Goal: Task Accomplishment & Management: Use online tool/utility

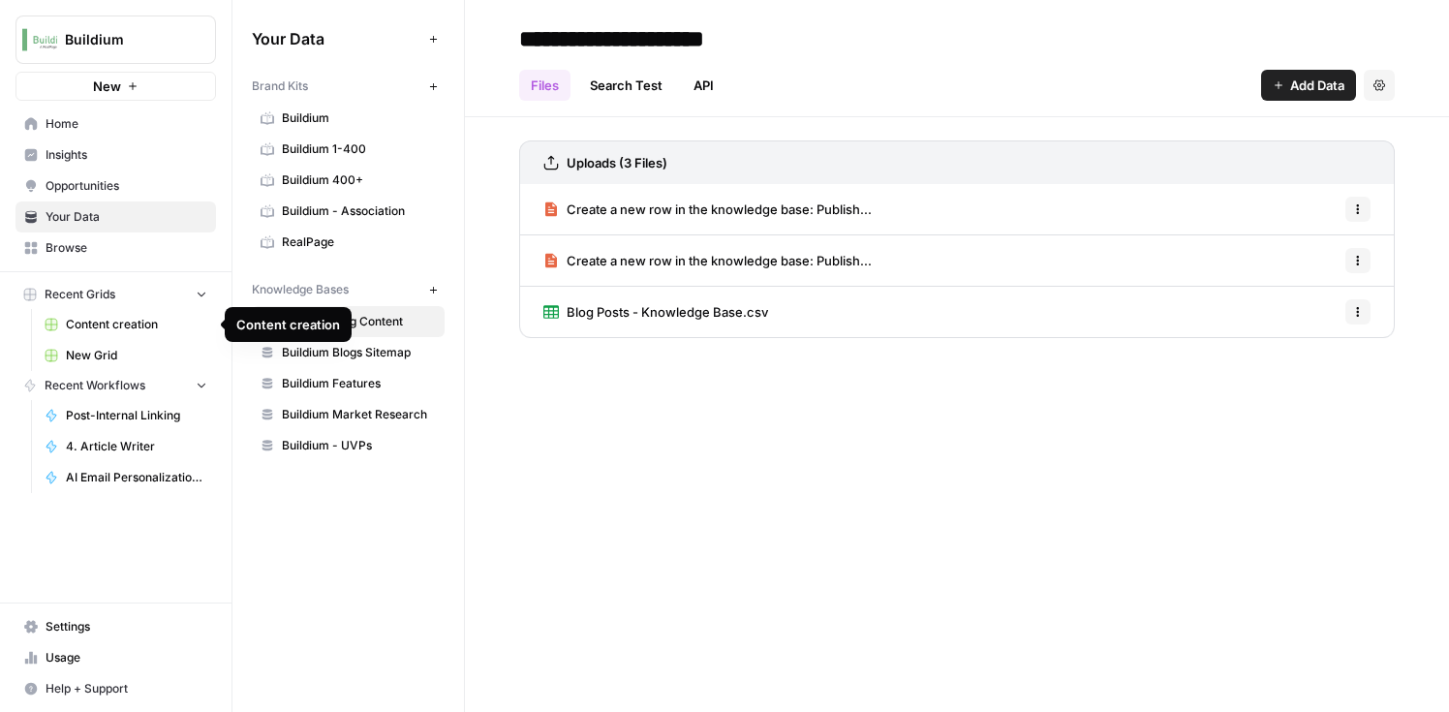
click at [89, 333] on link "Content creation" at bounding box center [126, 324] width 180 height 31
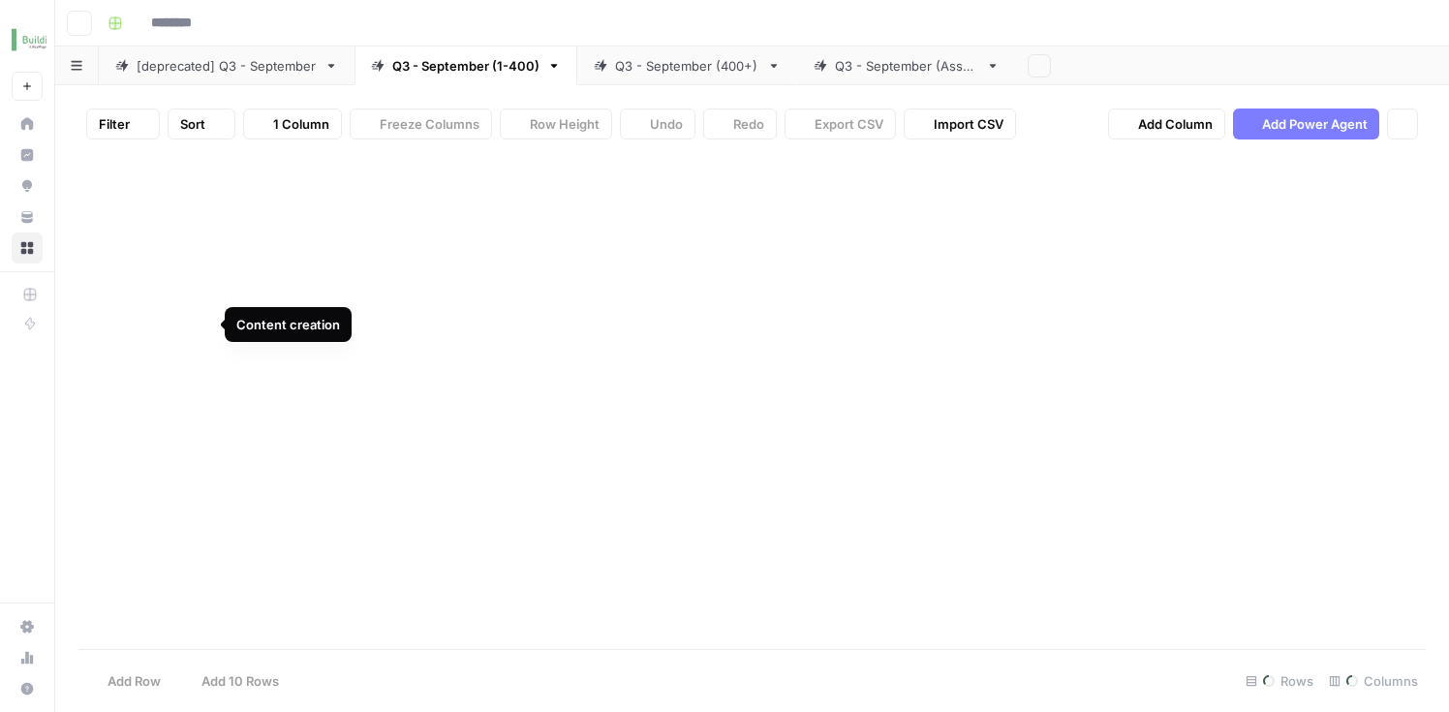
type input "**********"
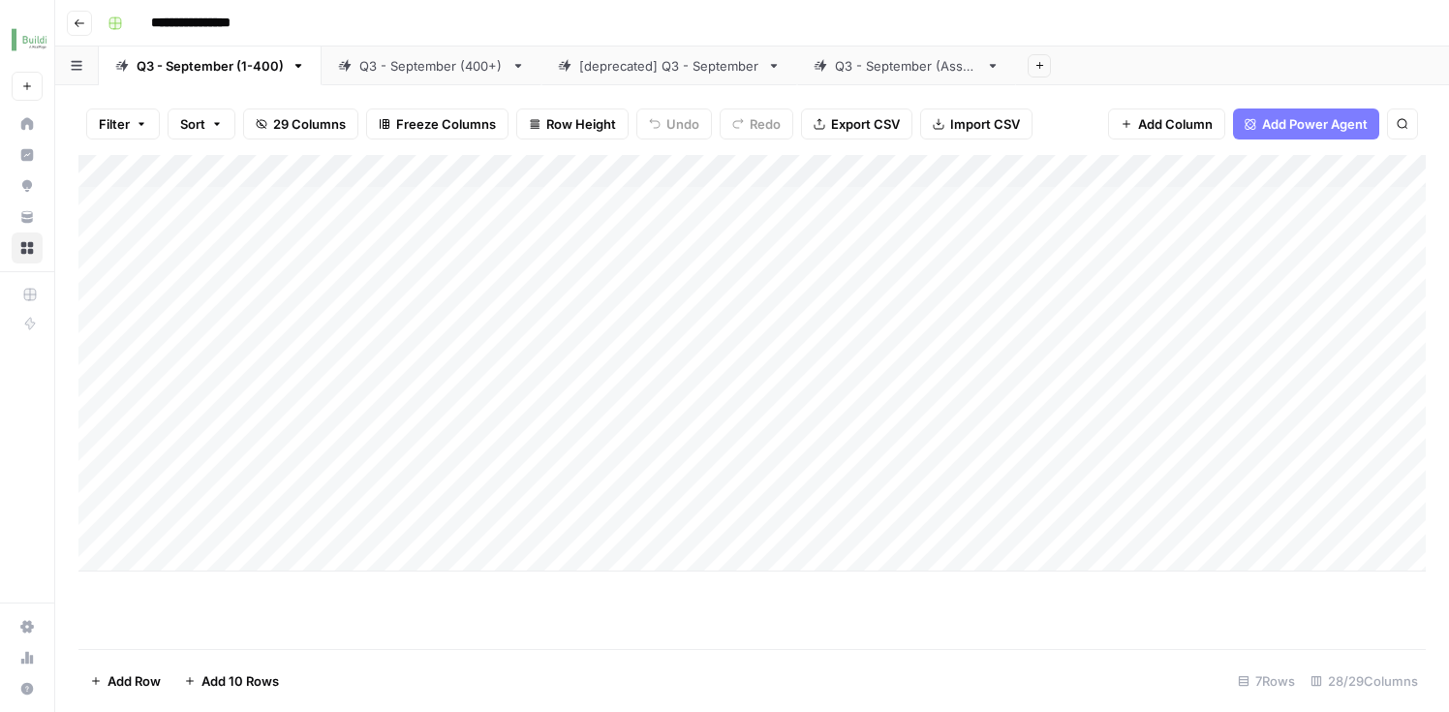
click at [589, 449] on div "Add Column" at bounding box center [751, 363] width 1347 height 417
click at [605, 456] on div "Add Column" at bounding box center [751, 363] width 1347 height 417
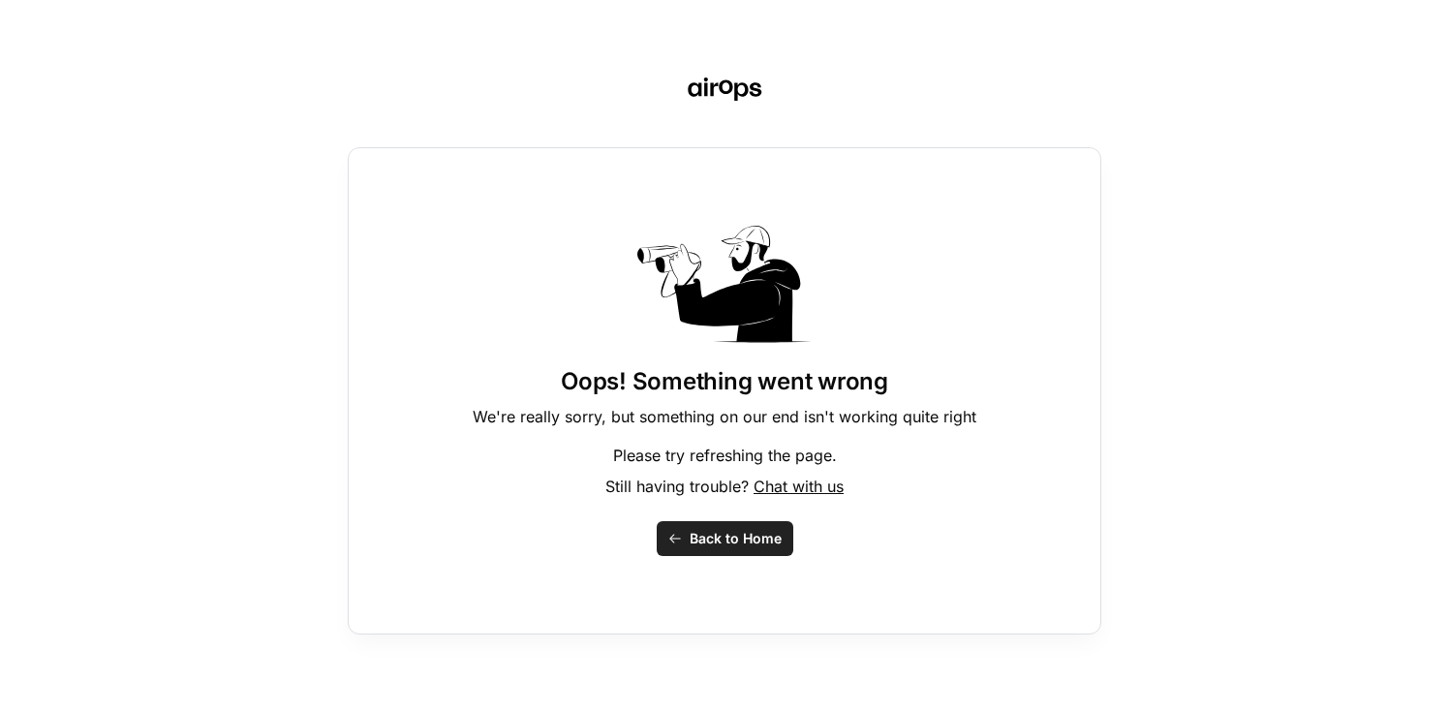
click at [696, 533] on span "Back to Home" at bounding box center [736, 538] width 92 height 19
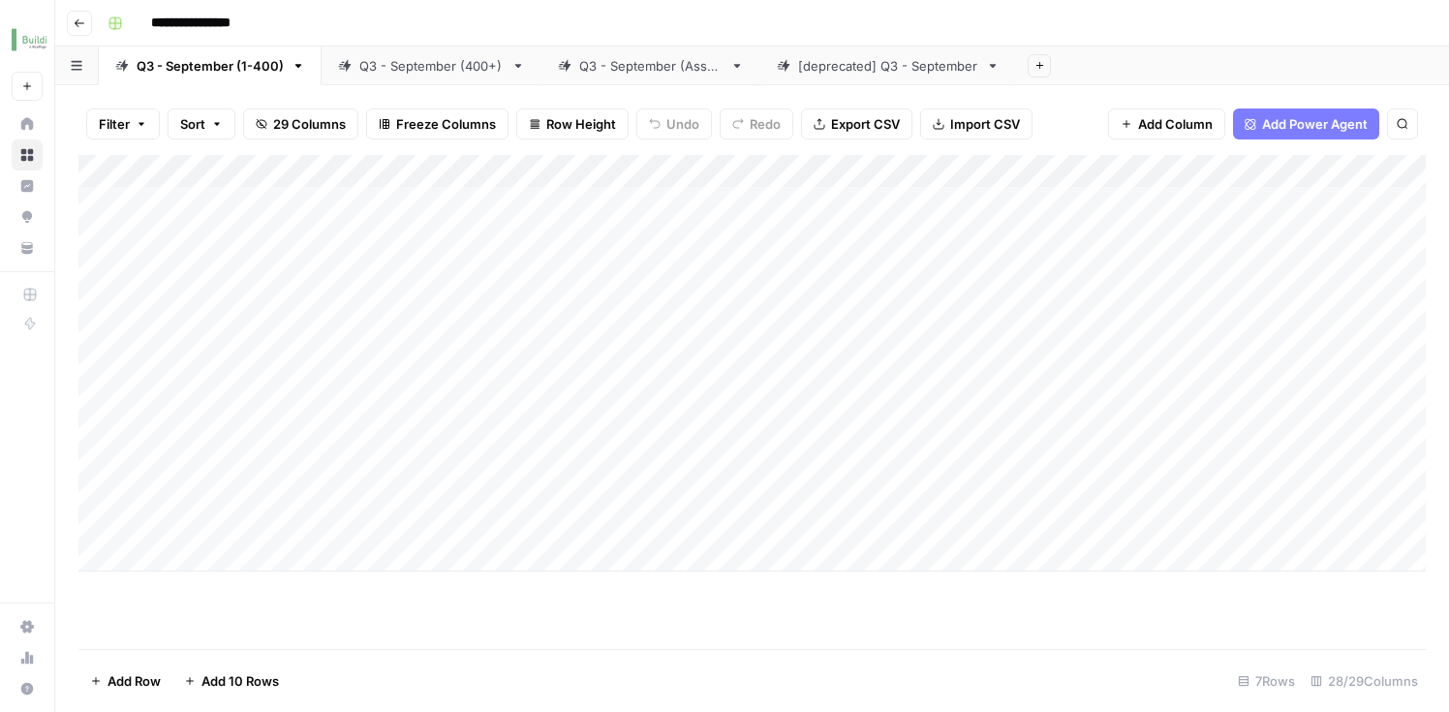
click at [590, 457] on div "Add Column" at bounding box center [751, 363] width 1347 height 417
click at [593, 463] on div "Add Column" at bounding box center [751, 363] width 1347 height 417
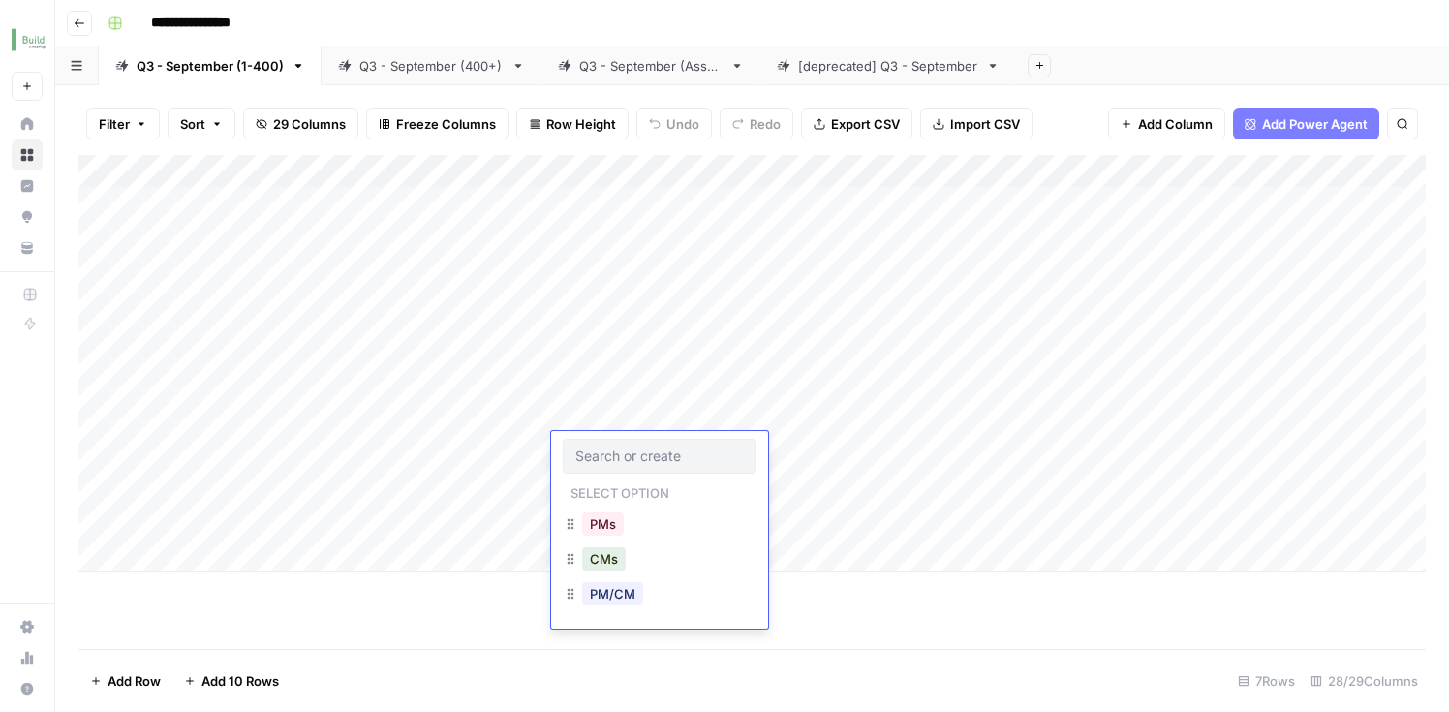
click at [1023, 630] on div "Add Column" at bounding box center [751, 402] width 1347 height 494
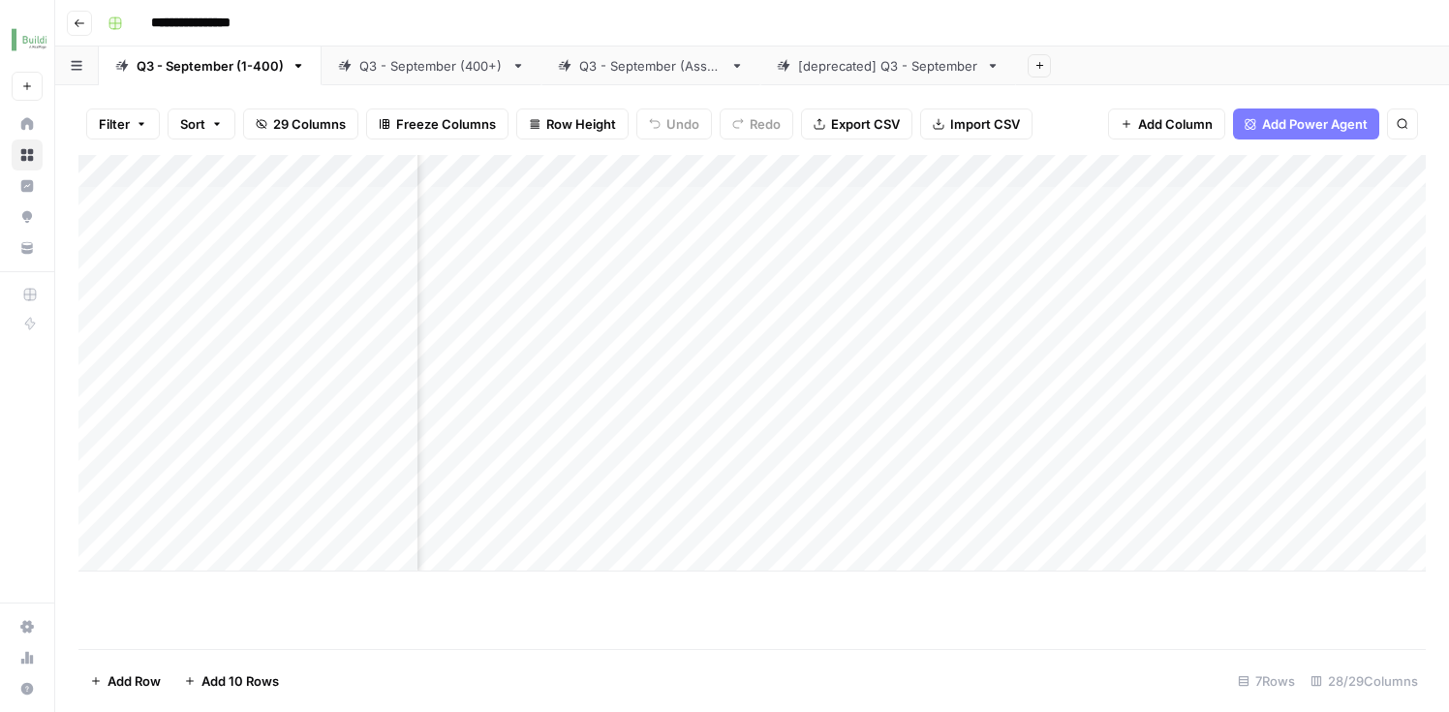
scroll to position [0, 1314]
